Goal: Information Seeking & Learning: Compare options

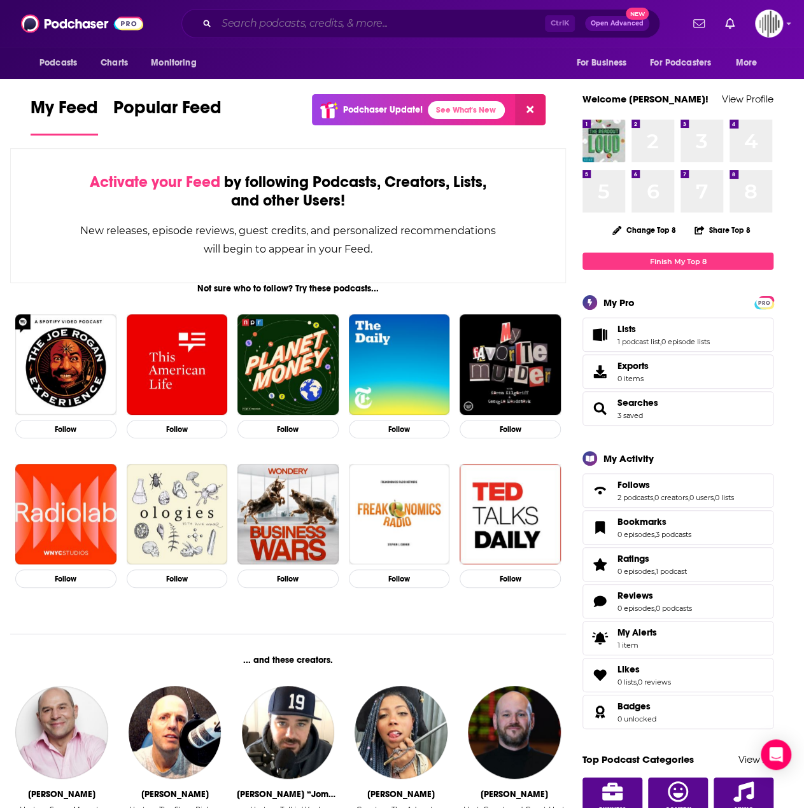
click at [284, 18] on input "Search podcasts, credits, & more..." at bounding box center [380, 23] width 328 height 20
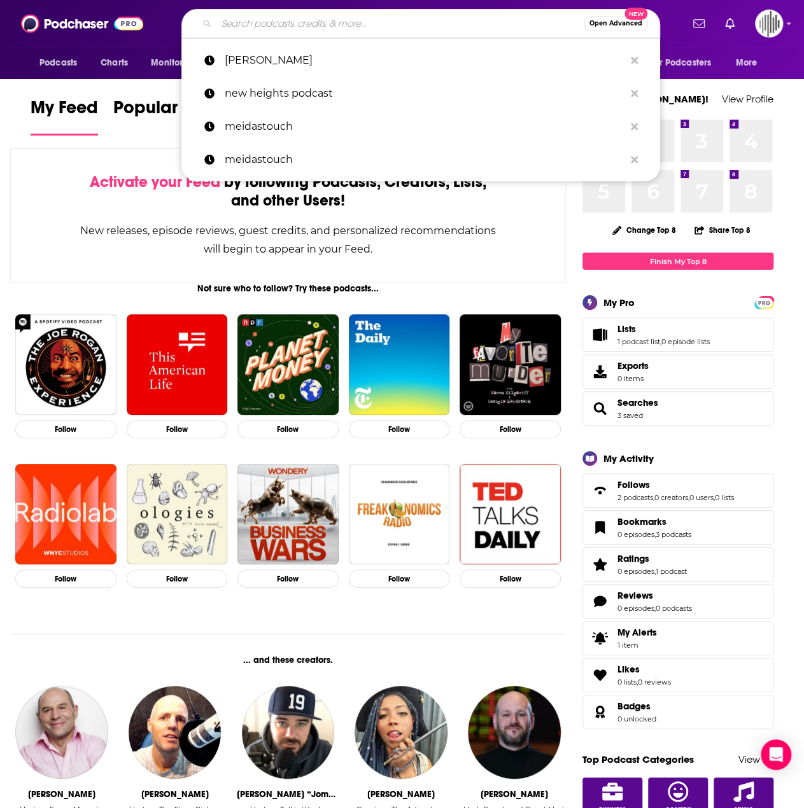
paste input "[PERSON_NAME]’s REIT Report Podcast"
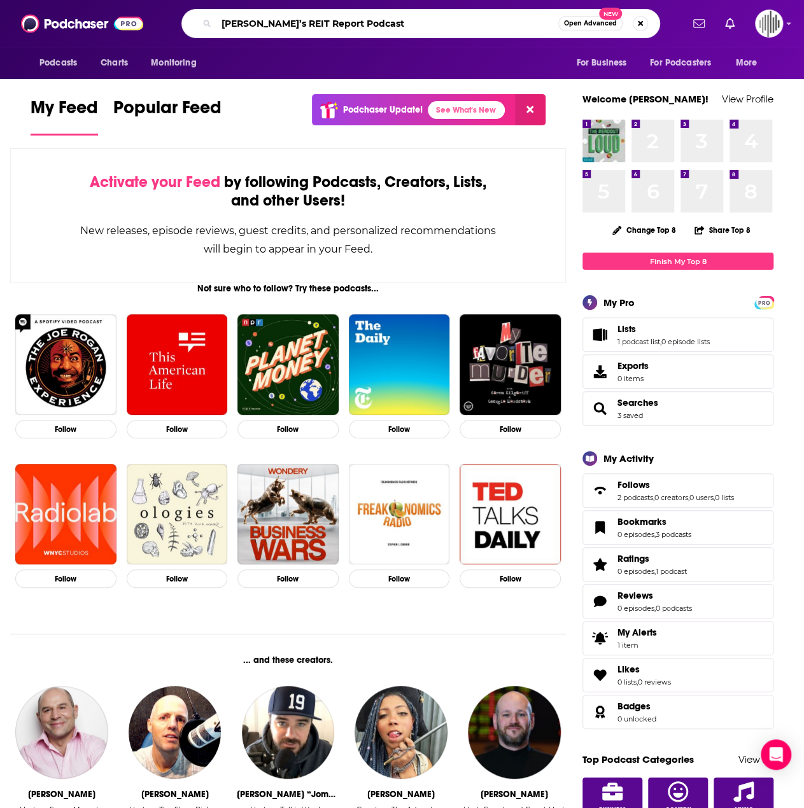
type input "[PERSON_NAME]’s REIT Report Podcast"
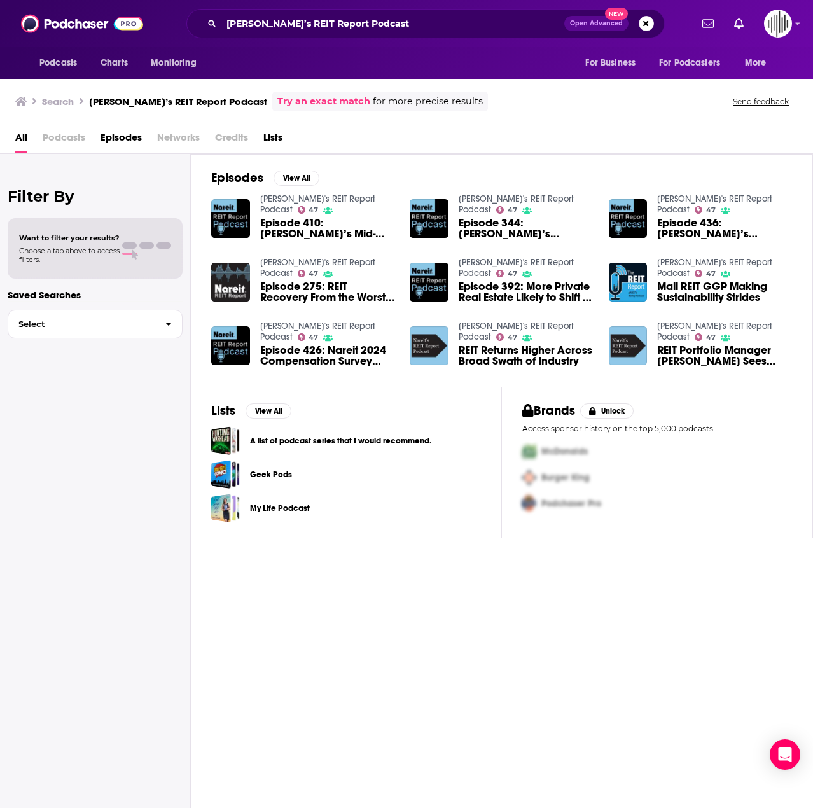
click at [74, 119] on div "Search [PERSON_NAME]’s REIT Report Podcast Try an exact match for more precise …" at bounding box center [406, 99] width 813 height 46
click at [67, 133] on span "Podcasts" at bounding box center [64, 140] width 43 height 26
click at [60, 141] on span "Podcasts" at bounding box center [64, 140] width 43 height 26
click at [521, 633] on div "Episodes View All Nareit's REIT Report Podcast 47 Episode 410: [PERSON_NAME]’s …" at bounding box center [502, 482] width 622 height 656
click at [406, 22] on input "[PERSON_NAME]’s REIT Report Podcast" at bounding box center [392, 23] width 343 height 20
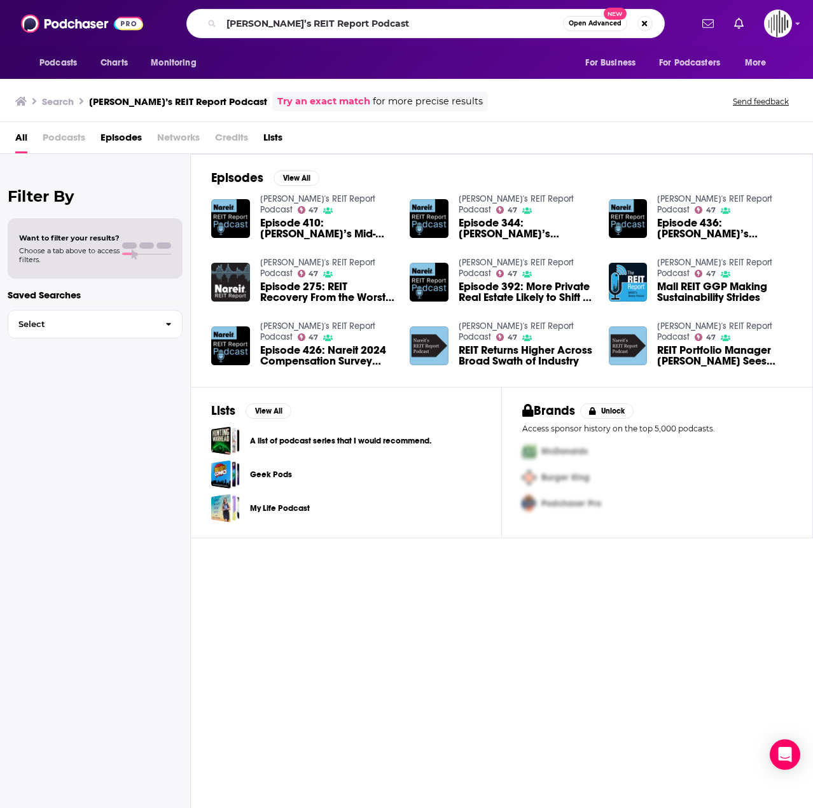
click at [589, 22] on span "Open Advanced" at bounding box center [595, 23] width 53 height 6
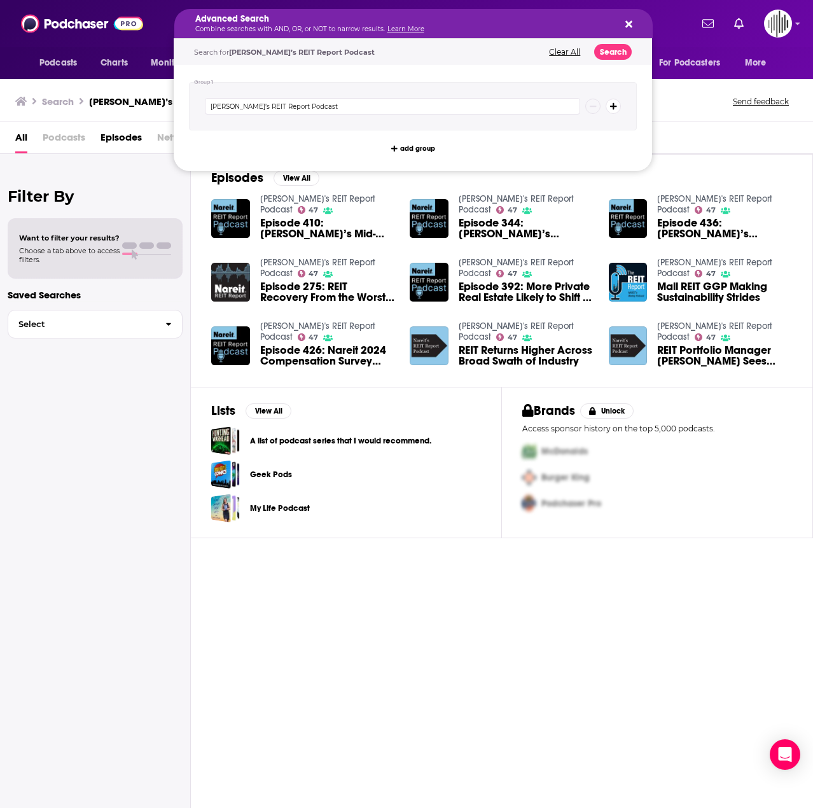
click at [626, 22] on icon "Search podcasts, credits, & more..." at bounding box center [629, 24] width 7 height 7
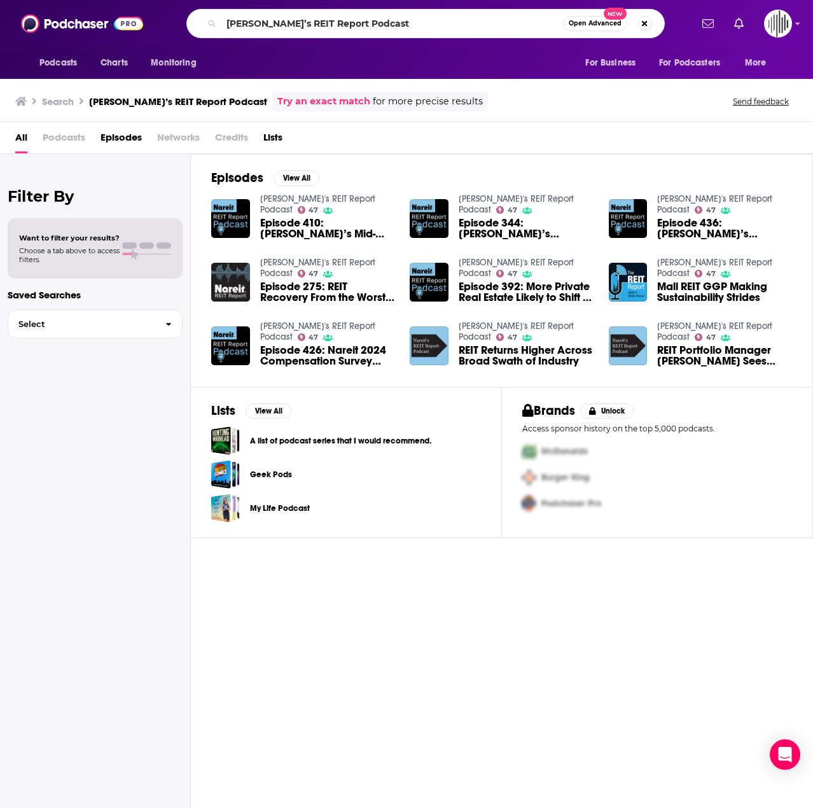
click at [64, 142] on span "Podcasts" at bounding box center [64, 140] width 43 height 26
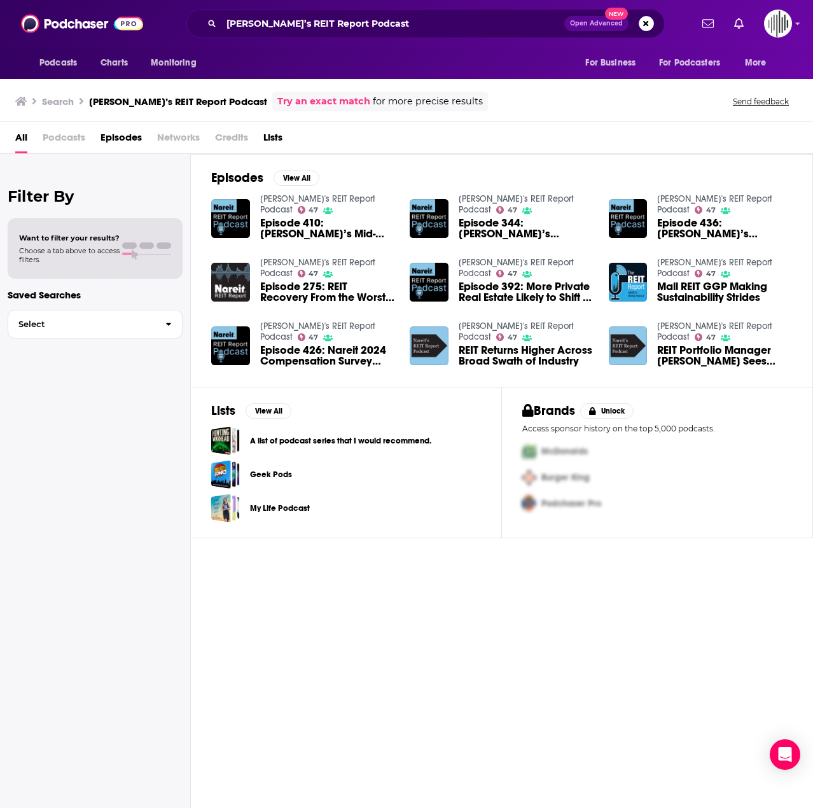
click at [121, 134] on span "Episodes" at bounding box center [121, 140] width 41 height 26
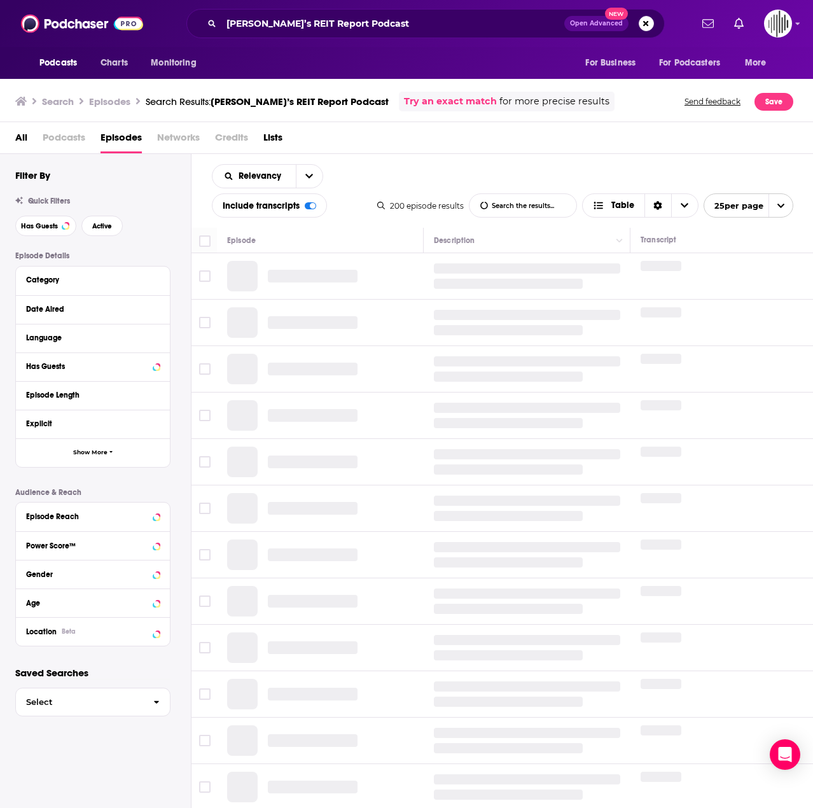
click at [64, 137] on span "Podcasts" at bounding box center [64, 140] width 43 height 26
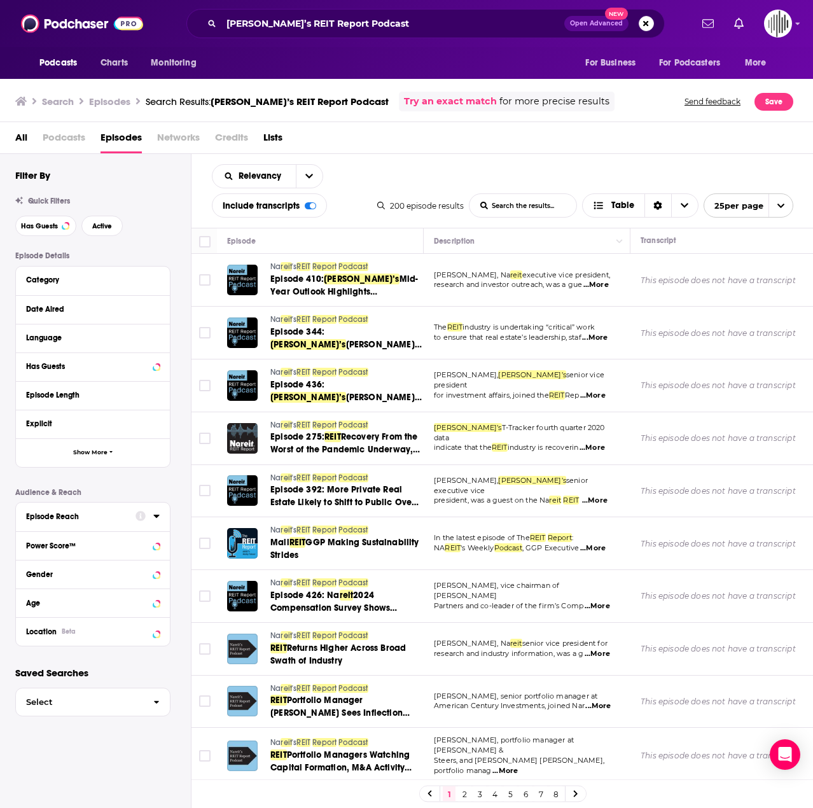
click at [86, 510] on button "Episode Reach" at bounding box center [80, 516] width 109 height 16
click at [71, 148] on span "Podcasts" at bounding box center [64, 140] width 43 height 26
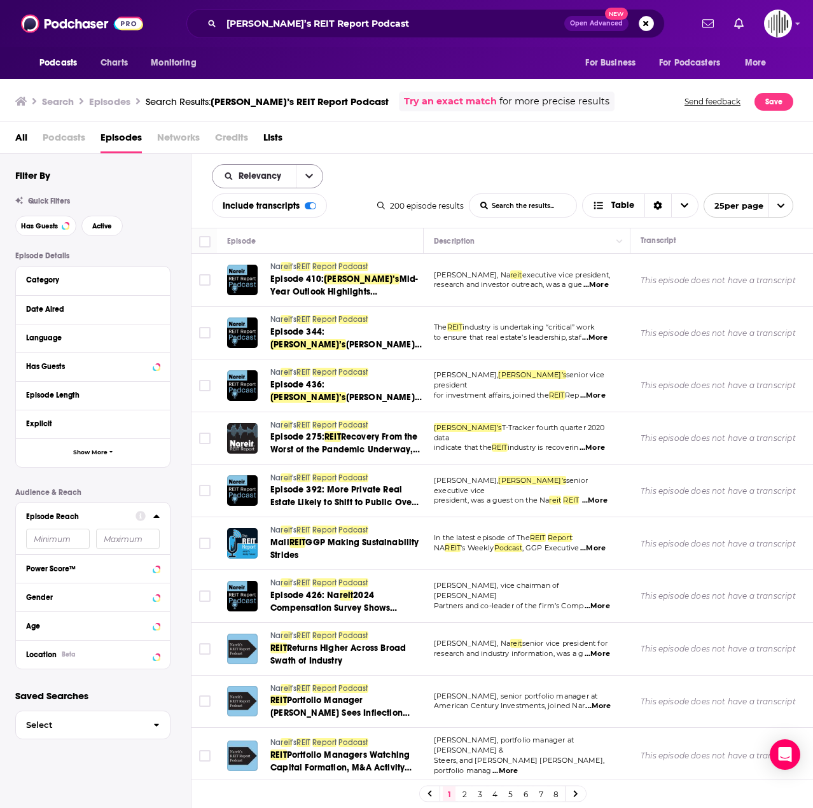
click at [308, 176] on icon "open menu" at bounding box center [310, 176] width 8 height 4
click at [391, 146] on div "All Podcasts Episodes Networks Credits Lists" at bounding box center [409, 140] width 789 height 26
click at [657, 206] on icon "Sort Direction" at bounding box center [658, 205] width 9 height 9
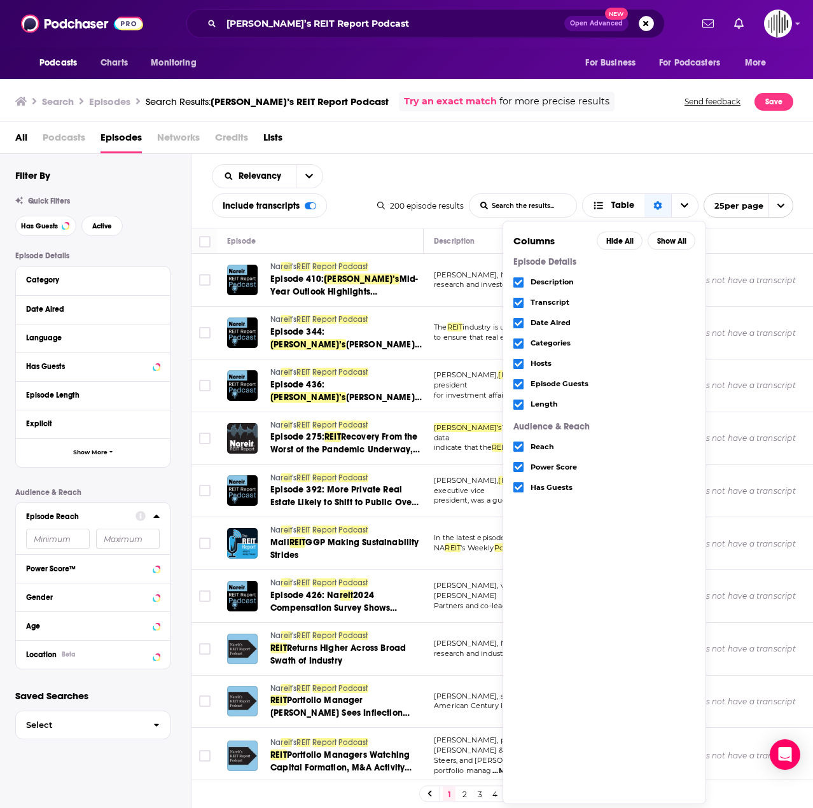
click at [518, 464] on icon "Choose View" at bounding box center [519, 467] width 8 height 8
click at [522, 487] on icon "Choose View" at bounding box center [519, 488] width 8 height 8
click at [514, 398] on div "Length" at bounding box center [605, 405] width 182 height 20
click at [516, 400] on span "Choose View" at bounding box center [519, 405] width 10 height 10
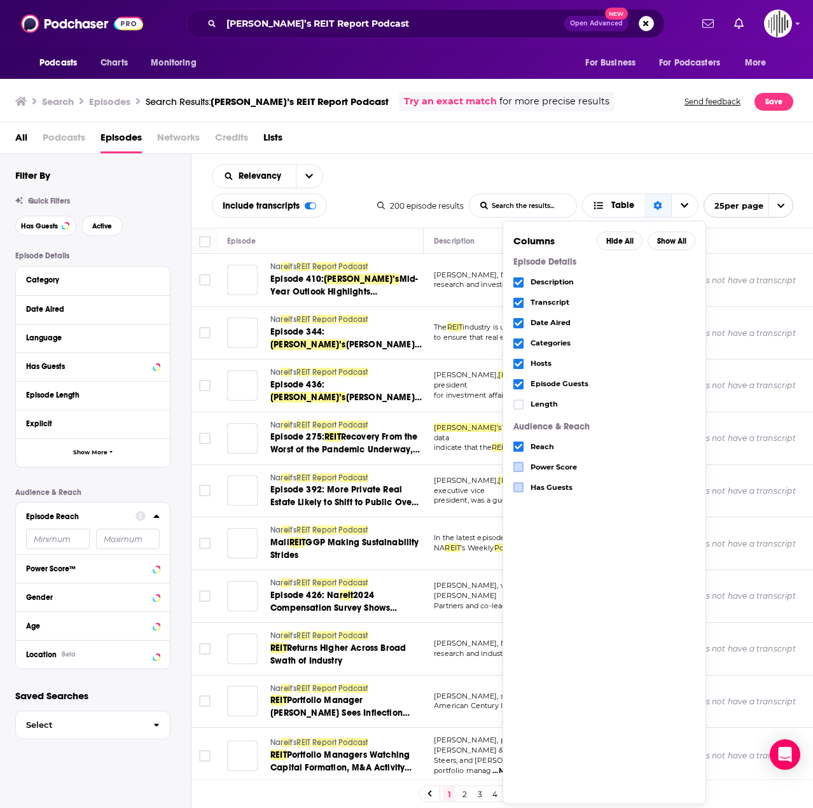
click at [517, 374] on div "Episode Guests" at bounding box center [605, 384] width 182 height 20
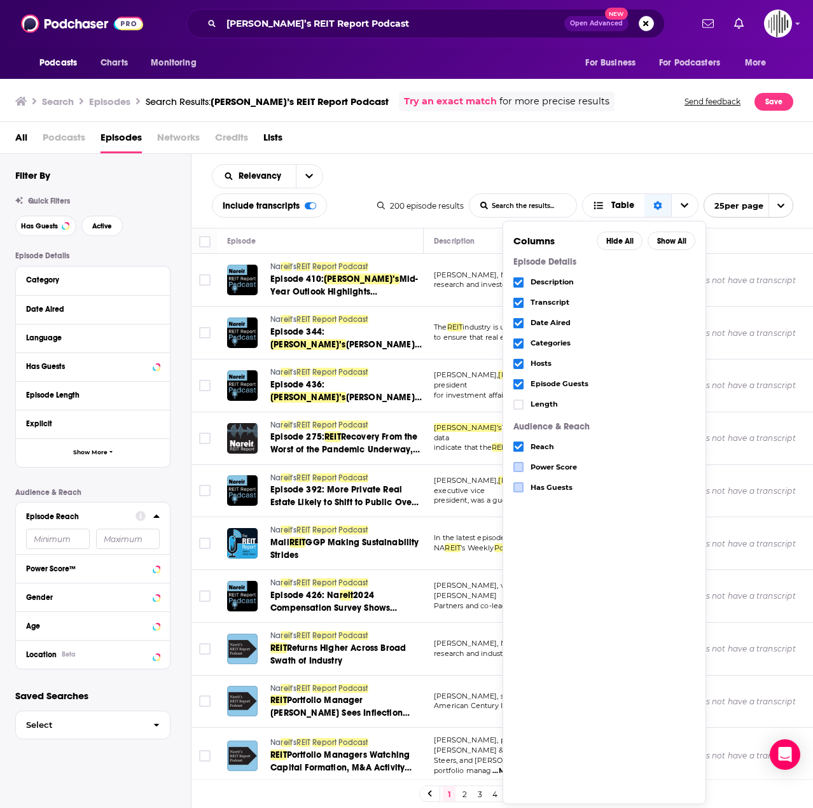
click at [517, 362] on icon "Choose View" at bounding box center [519, 364] width 8 height 8
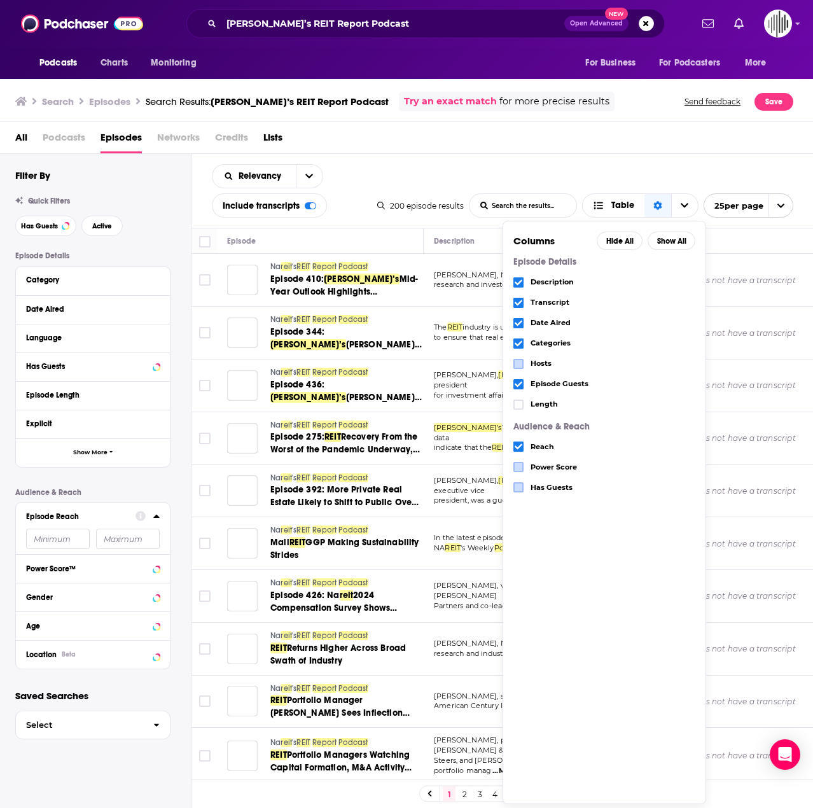
click at [519, 384] on icon "Choose View" at bounding box center [519, 384] width 8 height 6
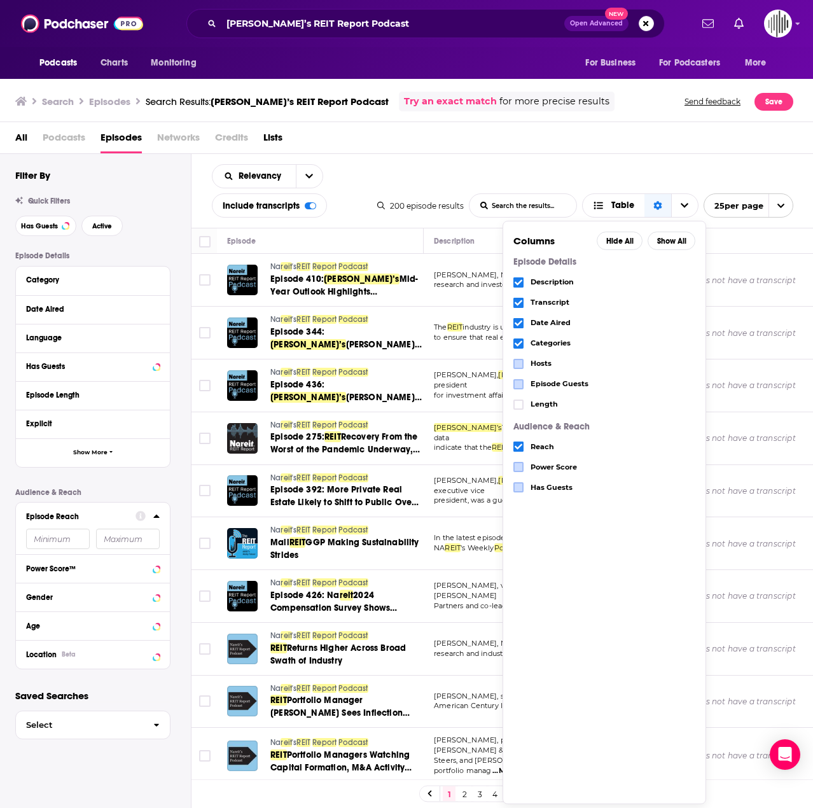
click at [518, 339] on span "Choose View" at bounding box center [519, 344] width 10 height 10
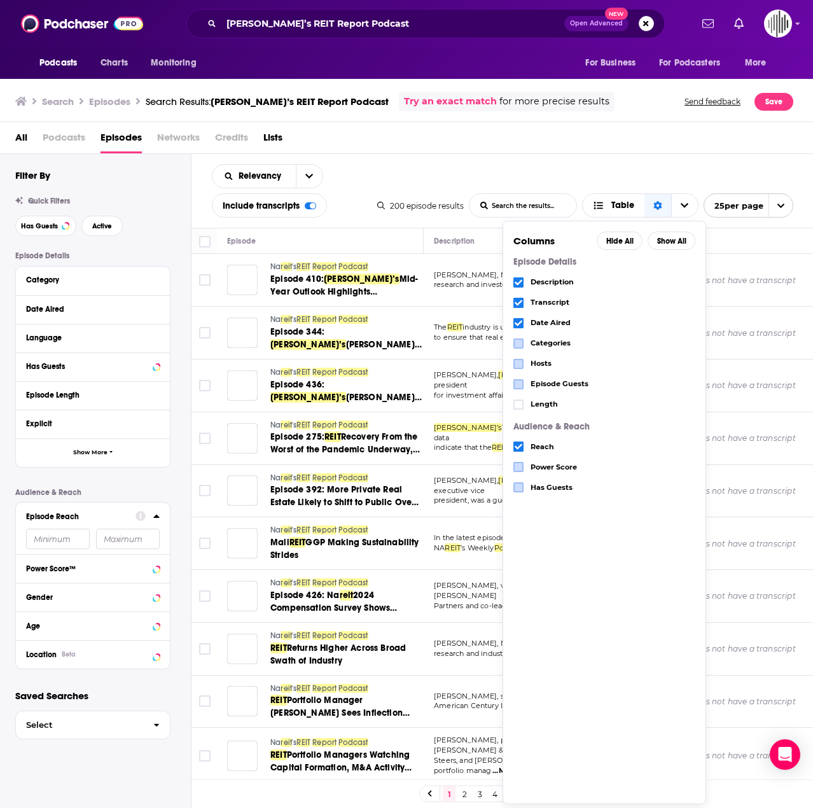
click at [519, 314] on div "Date Aired" at bounding box center [605, 323] width 182 height 20
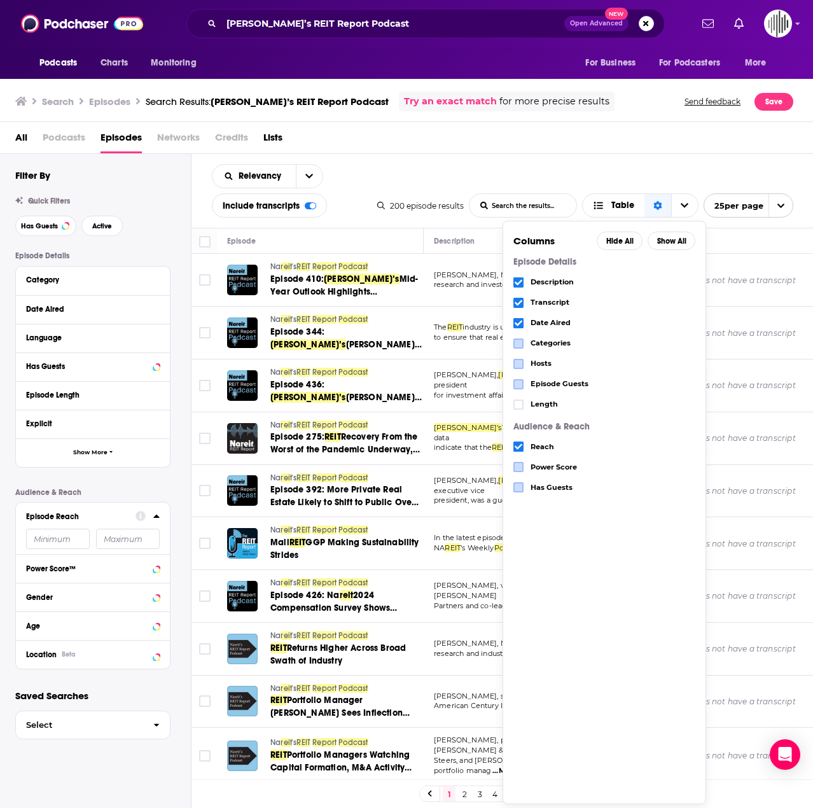
click at [518, 300] on icon "Choose View" at bounding box center [519, 303] width 8 height 8
drag, startPoint x: 518, startPoint y: 323, endPoint x: 517, endPoint y: 286, distance: 36.3
click at [518, 323] on icon "Choose View" at bounding box center [519, 323] width 8 height 6
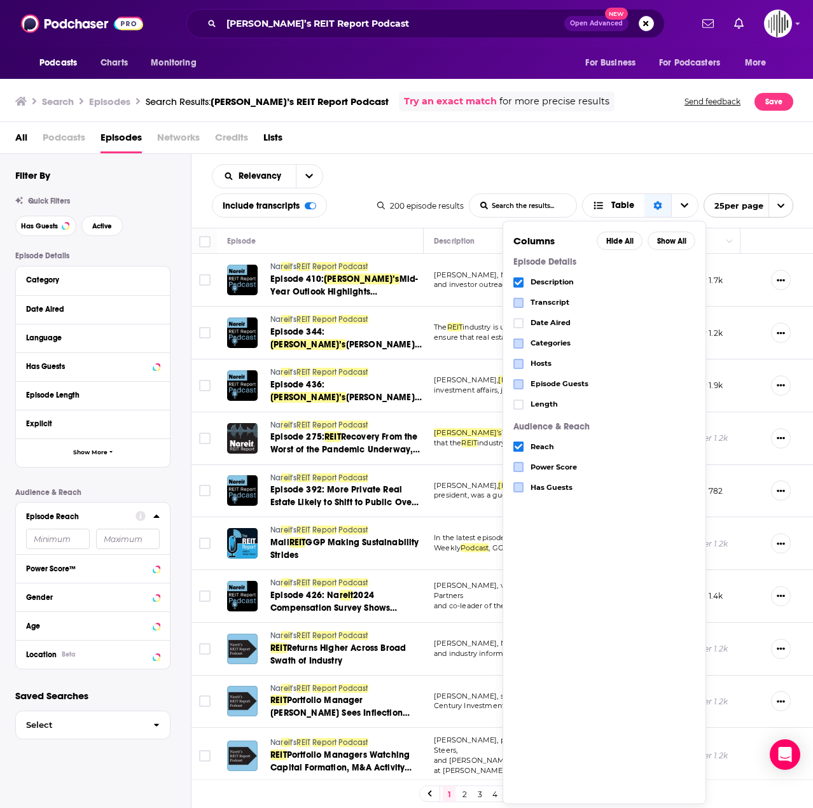
click at [517, 280] on icon "Choose View" at bounding box center [519, 283] width 8 height 8
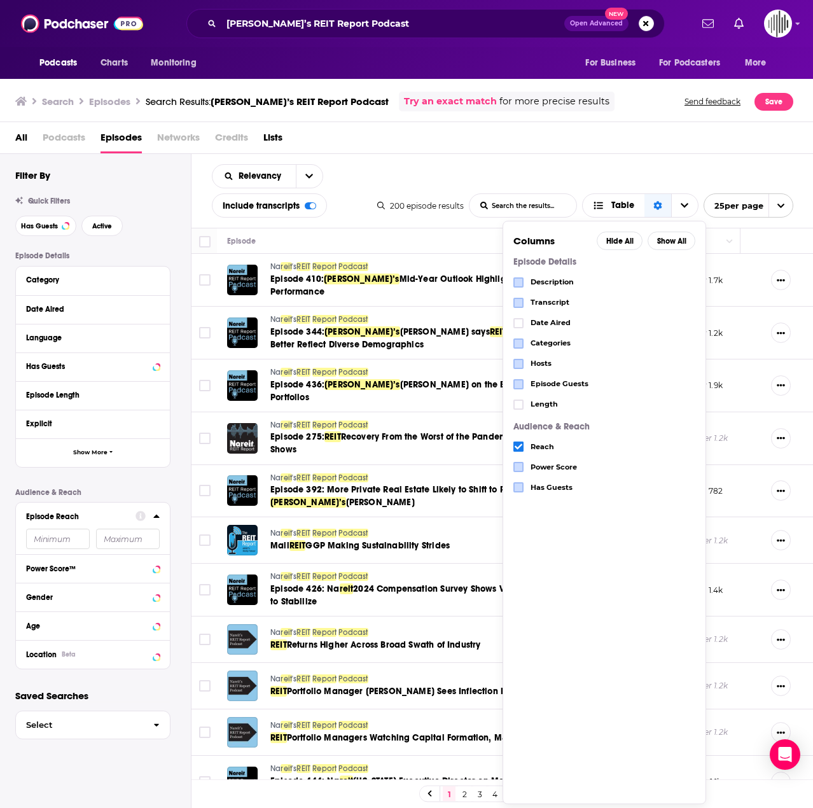
click at [567, 137] on div "All Podcasts Episodes Networks Credits Lists" at bounding box center [409, 140] width 789 height 26
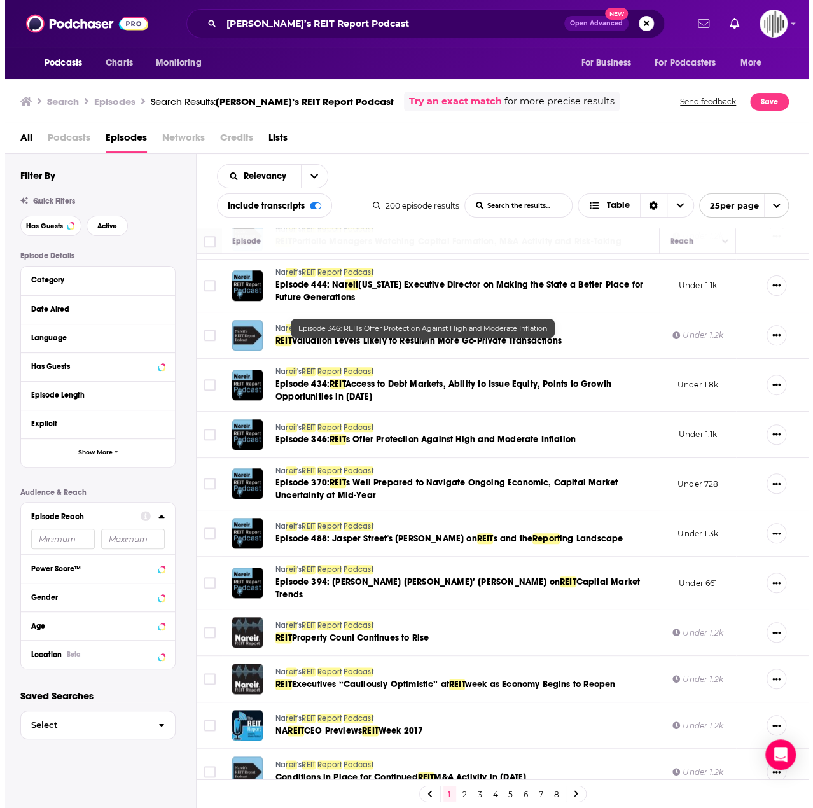
scroll to position [573, 0]
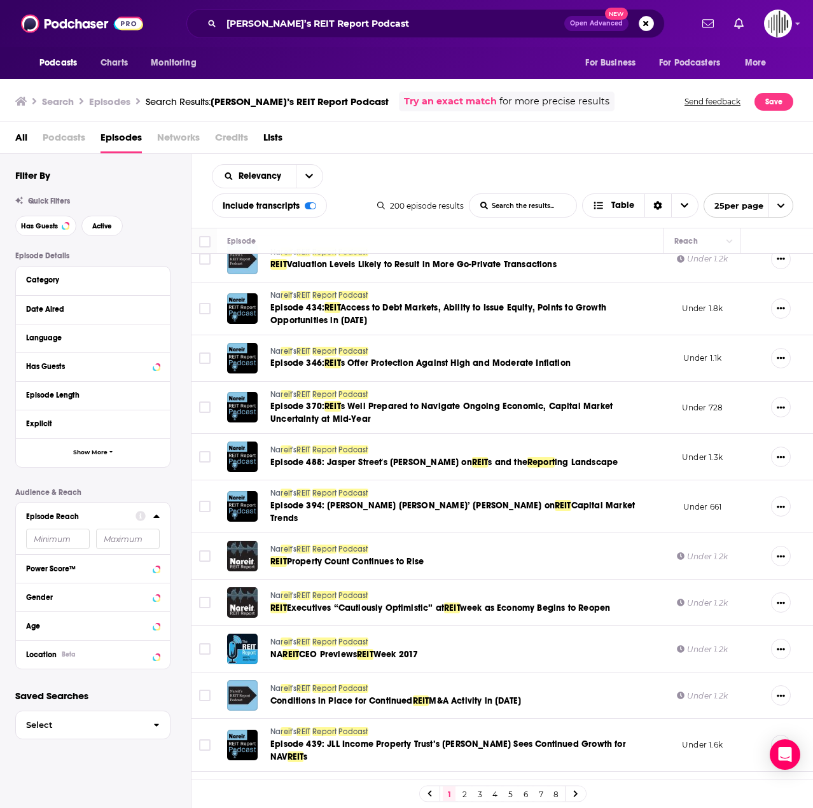
click at [461, 794] on link "2" at bounding box center [464, 794] width 13 height 15
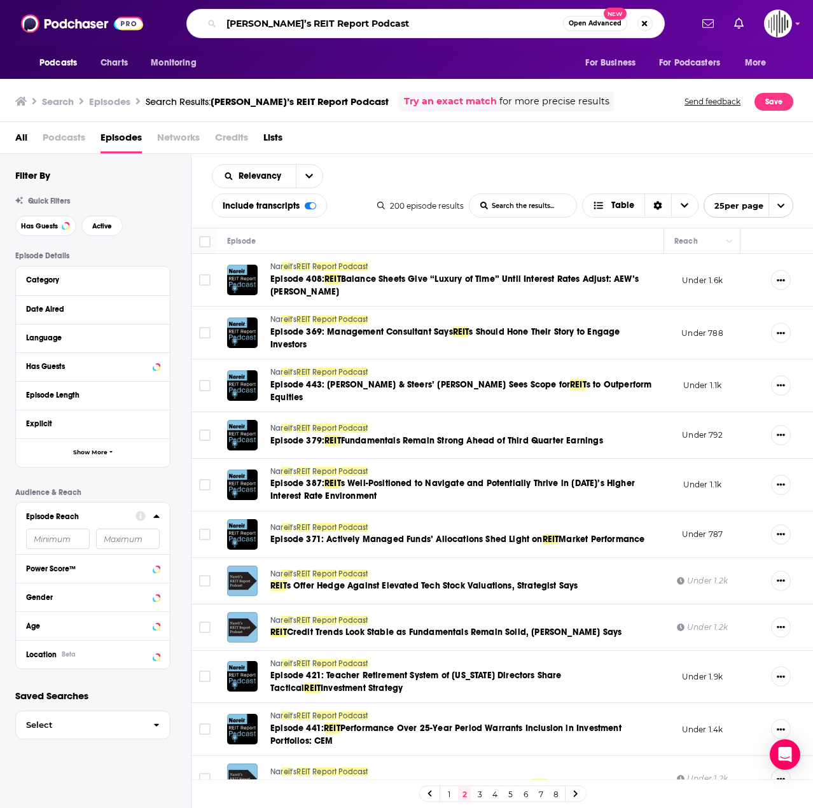
drag, startPoint x: 383, startPoint y: 17, endPoint x: 147, endPoint y: 41, distance: 236.7
click at [157, 33] on div "Podcasts Charts Monitoring [PERSON_NAME]’s REIT Report Podcast Open Advanced Ne…" at bounding box center [421, 23] width 542 height 29
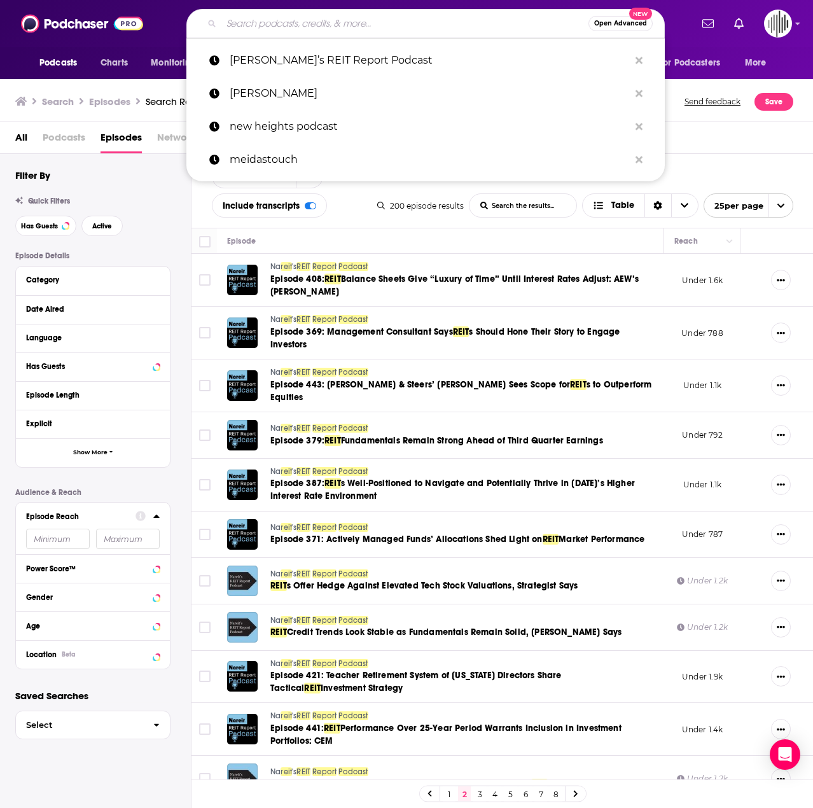
paste input "No CAP by CRE Daily"
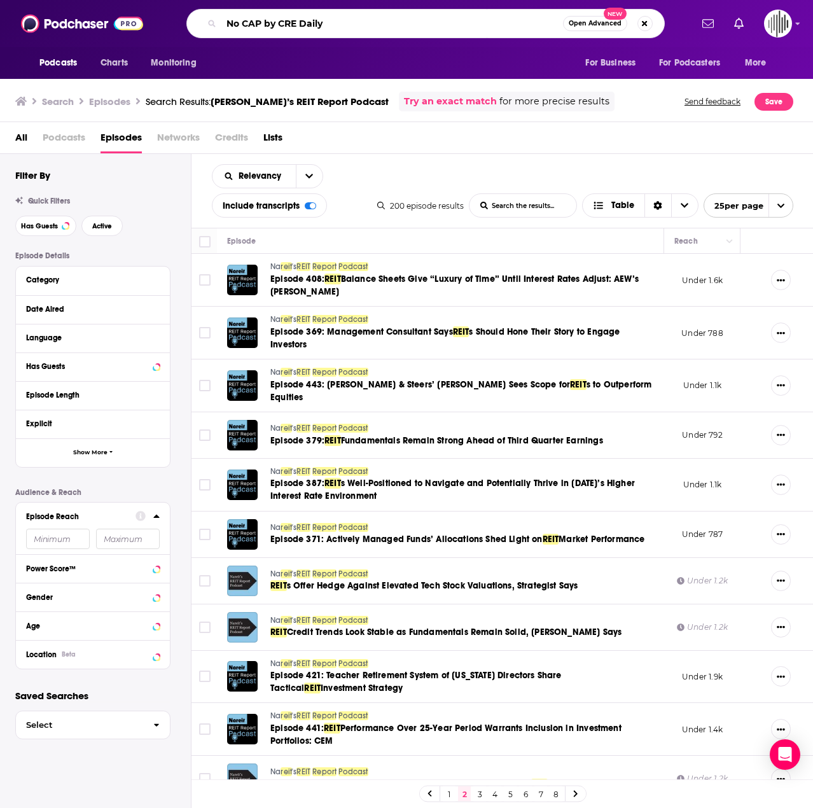
type input "No CAP by CRE Daily"
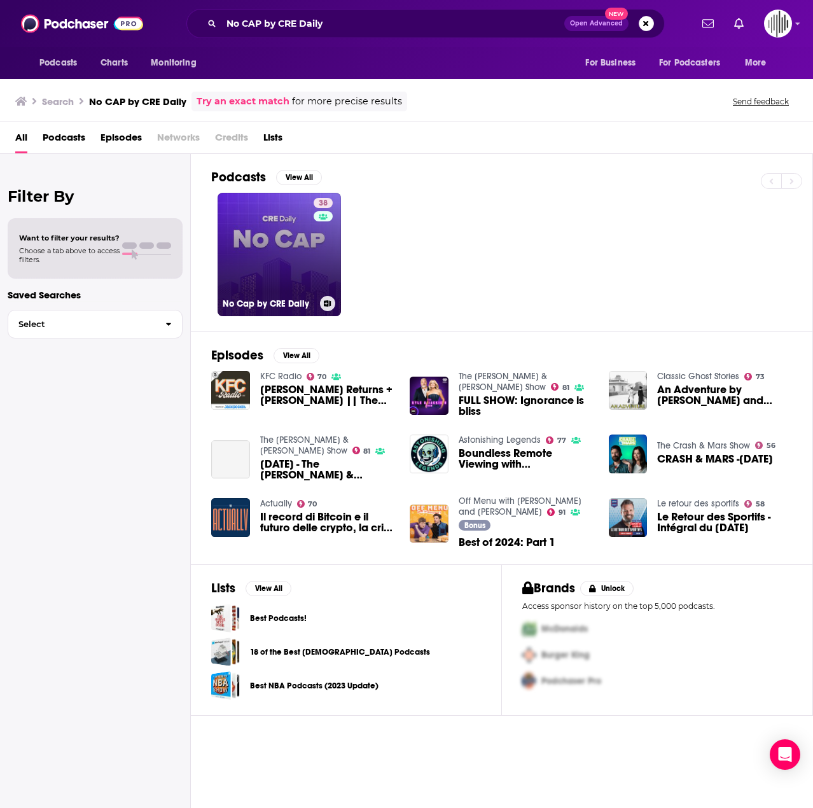
click at [258, 262] on link "38 No Cap by CRE Daily" at bounding box center [279, 254] width 123 height 123
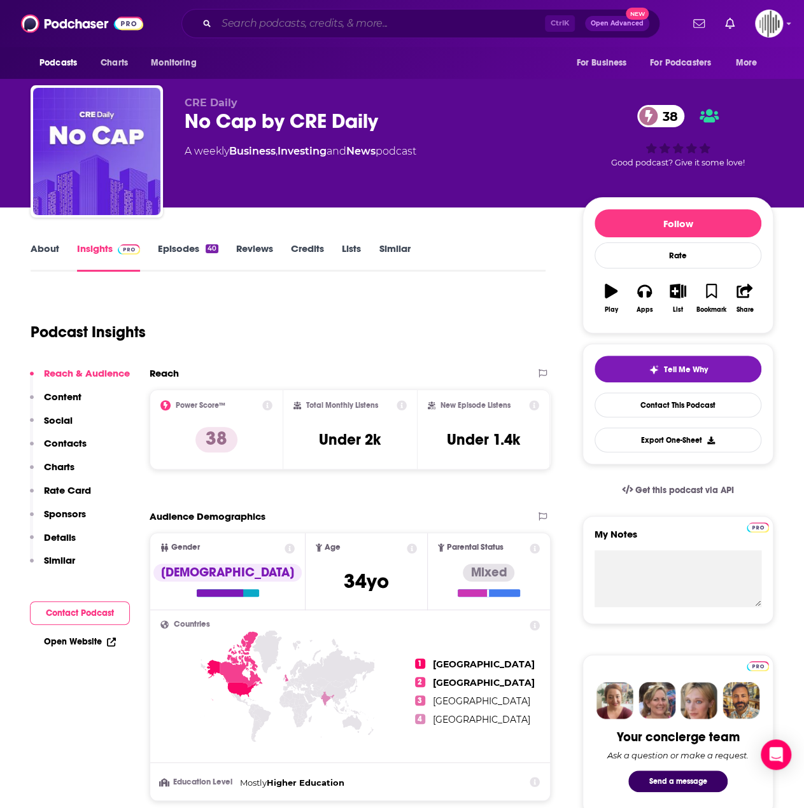
click at [298, 20] on input "Search podcasts, credits, & more..." at bounding box center [380, 23] width 328 height 20
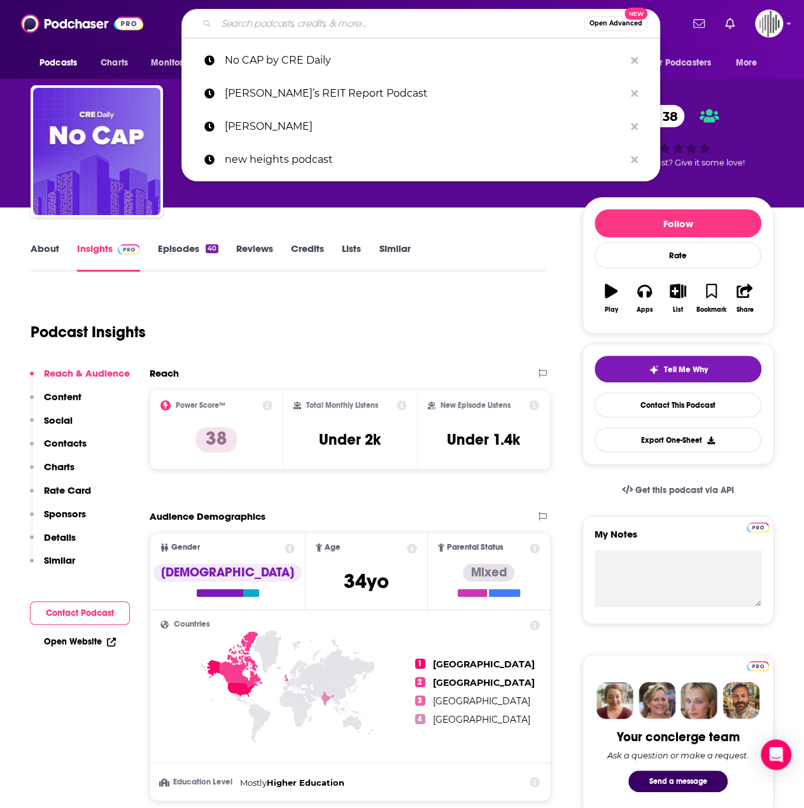
paste input "GlobeSt Perspectives Podcast"
type input "GlobeSt Perspectives Podcast"
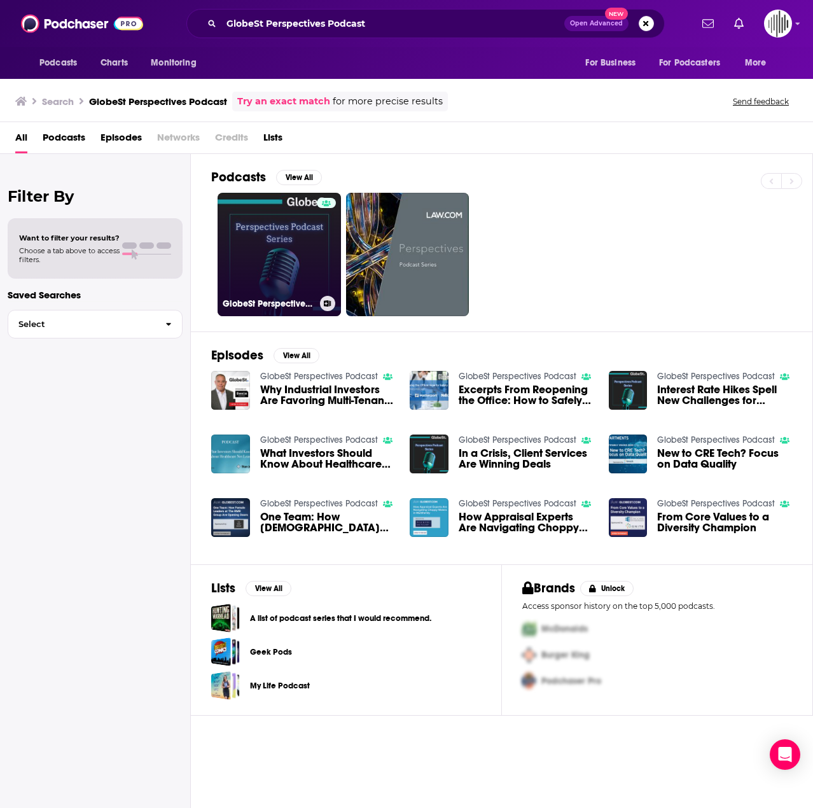
click at [286, 219] on link "GlobeSt Perspectives Podcast" at bounding box center [279, 254] width 123 height 123
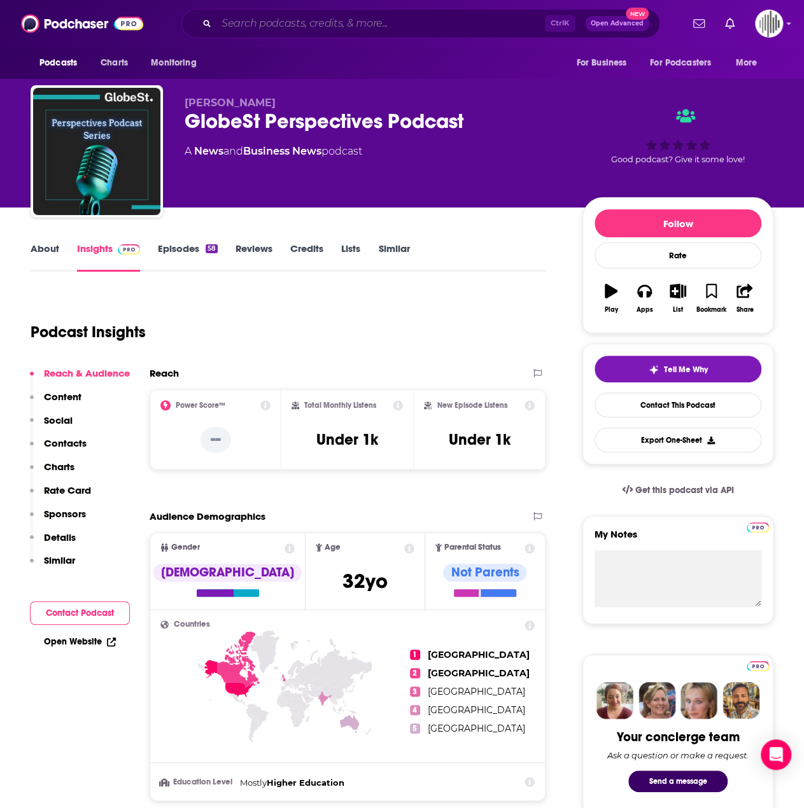
click at [260, 27] on input "Search podcasts, credits, & more..." at bounding box center [380, 23] width 328 height 20
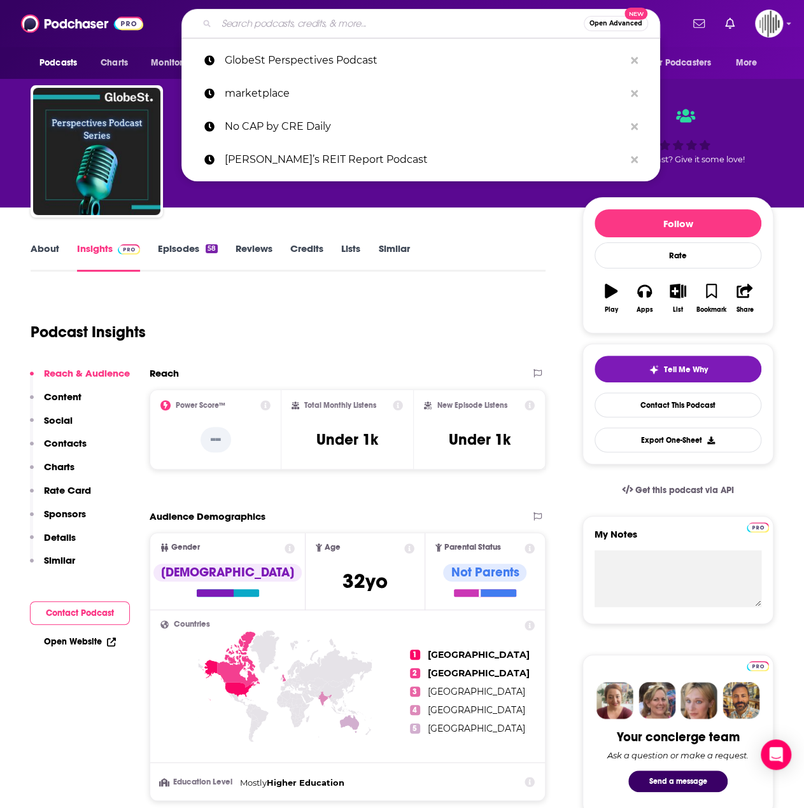
paste input "Bisnow Reports"
type input "Bisnow Reports"
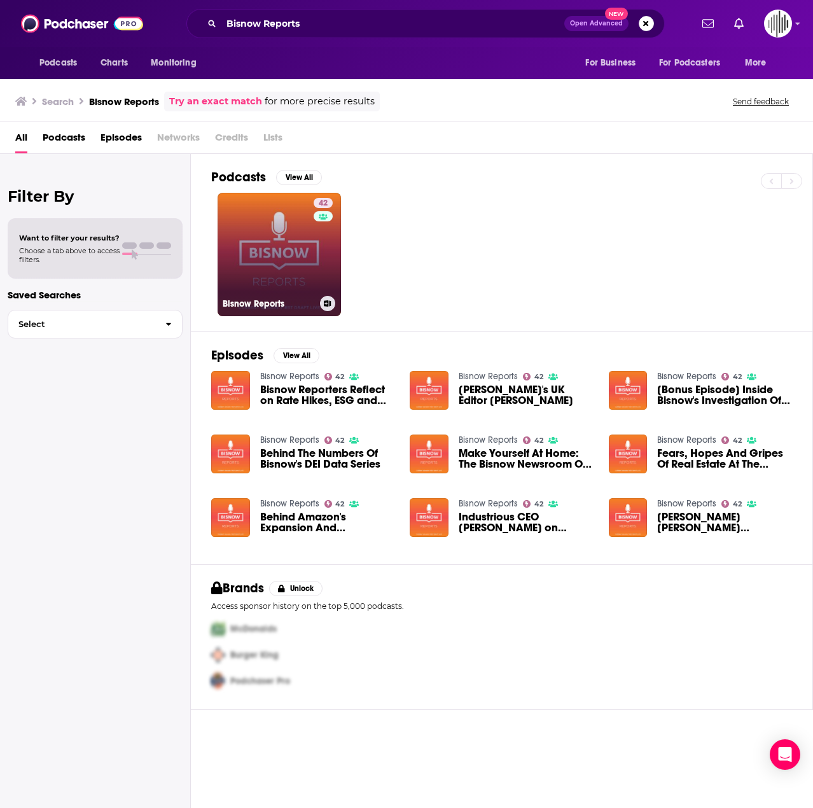
click at [289, 254] on link "42 Bisnow Reports" at bounding box center [279, 254] width 123 height 123
